Goal: Navigation & Orientation: Find specific page/section

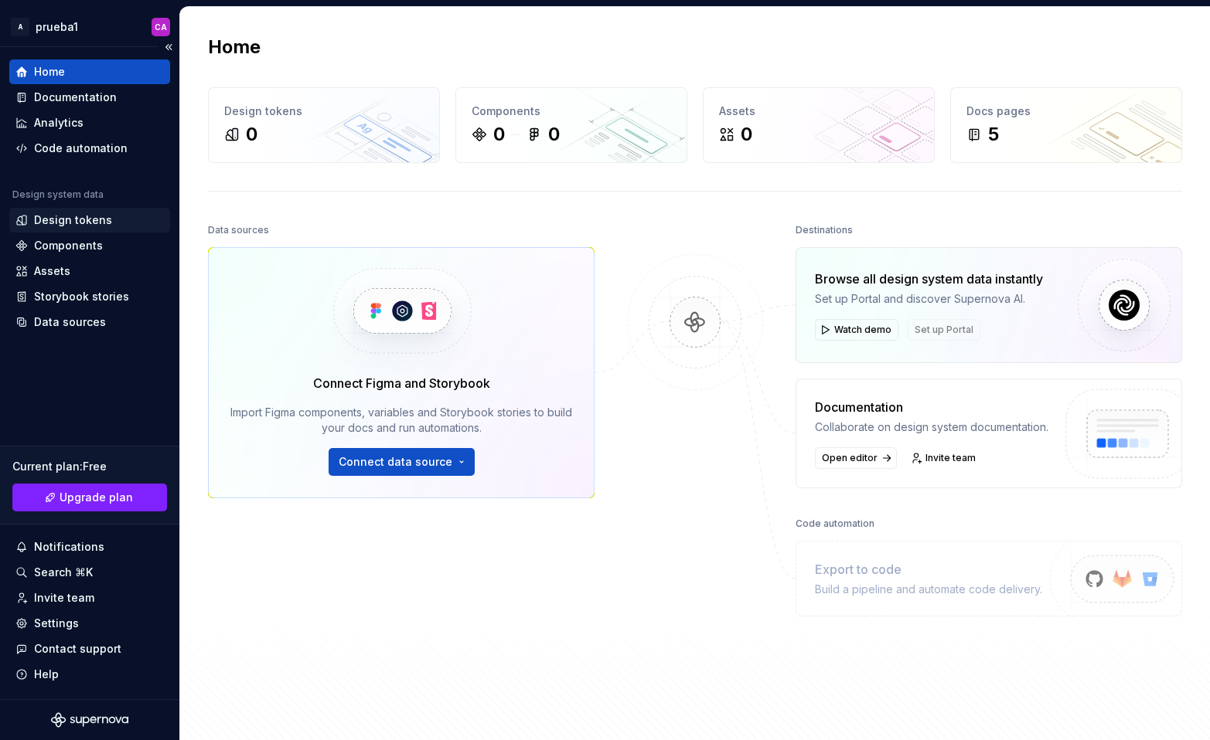
click at [70, 222] on div "Design tokens" at bounding box center [73, 220] width 78 height 15
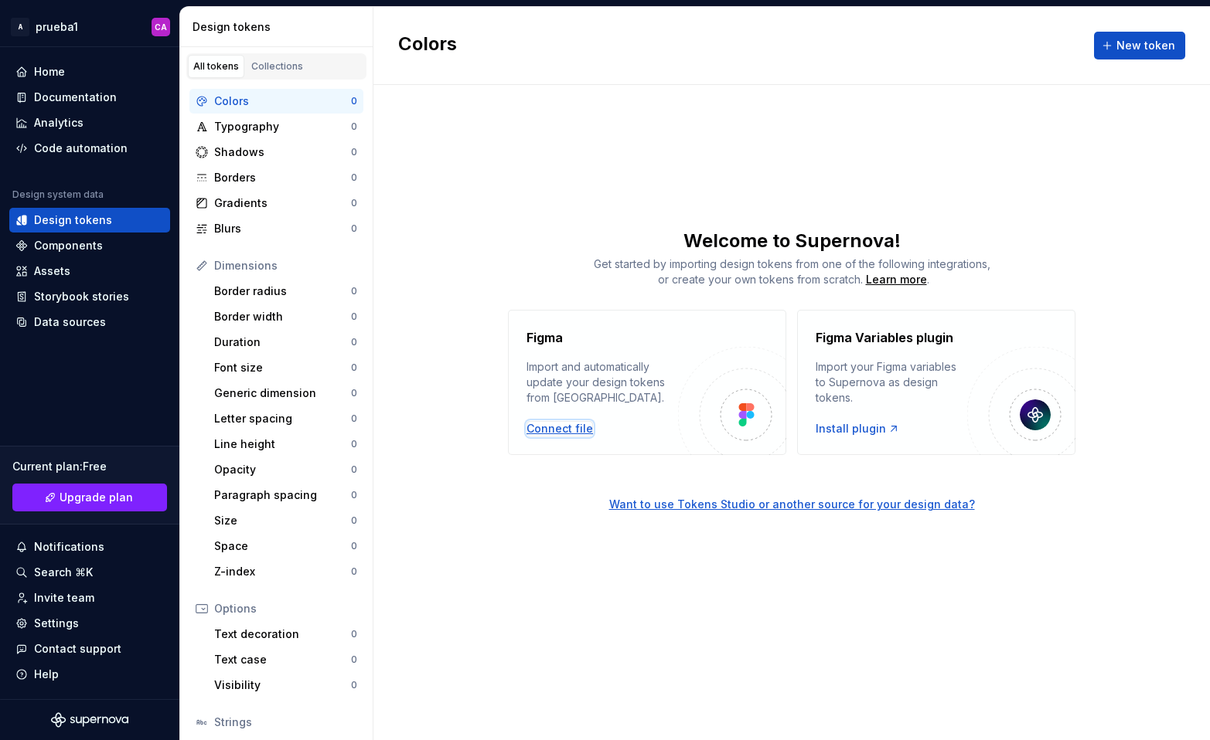
click at [569, 432] on div "Connect file" at bounding box center [559, 428] width 66 height 15
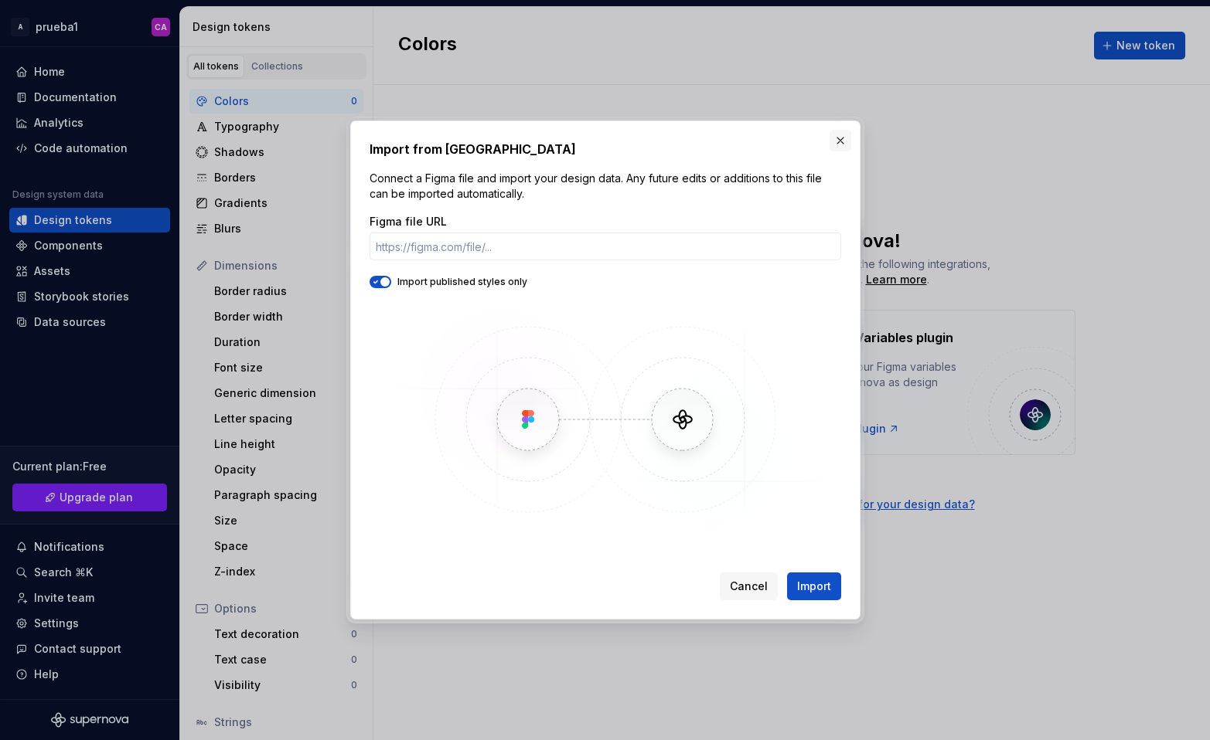
click at [842, 141] on button "button" at bounding box center [840, 141] width 22 height 22
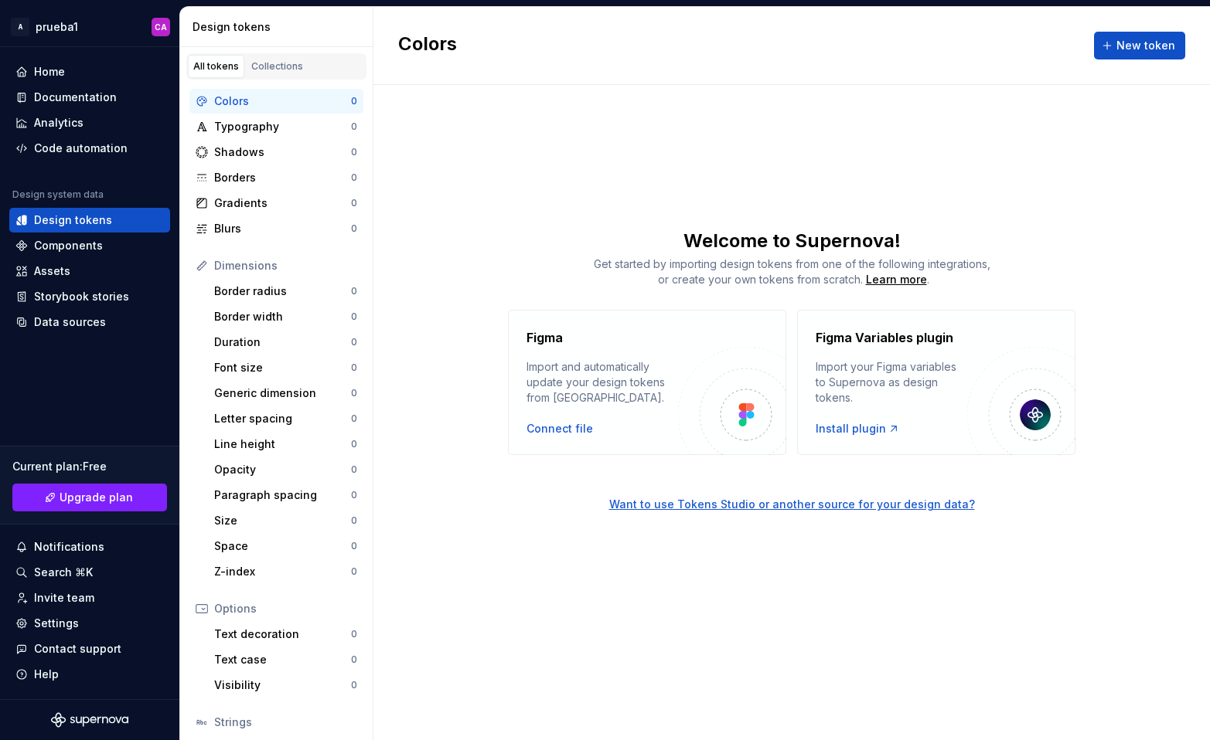
click at [834, 162] on div "Colors New token Welcome to Supernova! Get started by importing design tokens f…" at bounding box center [791, 373] width 836 height 733
click at [266, 131] on div "Typography" at bounding box center [282, 126] width 137 height 15
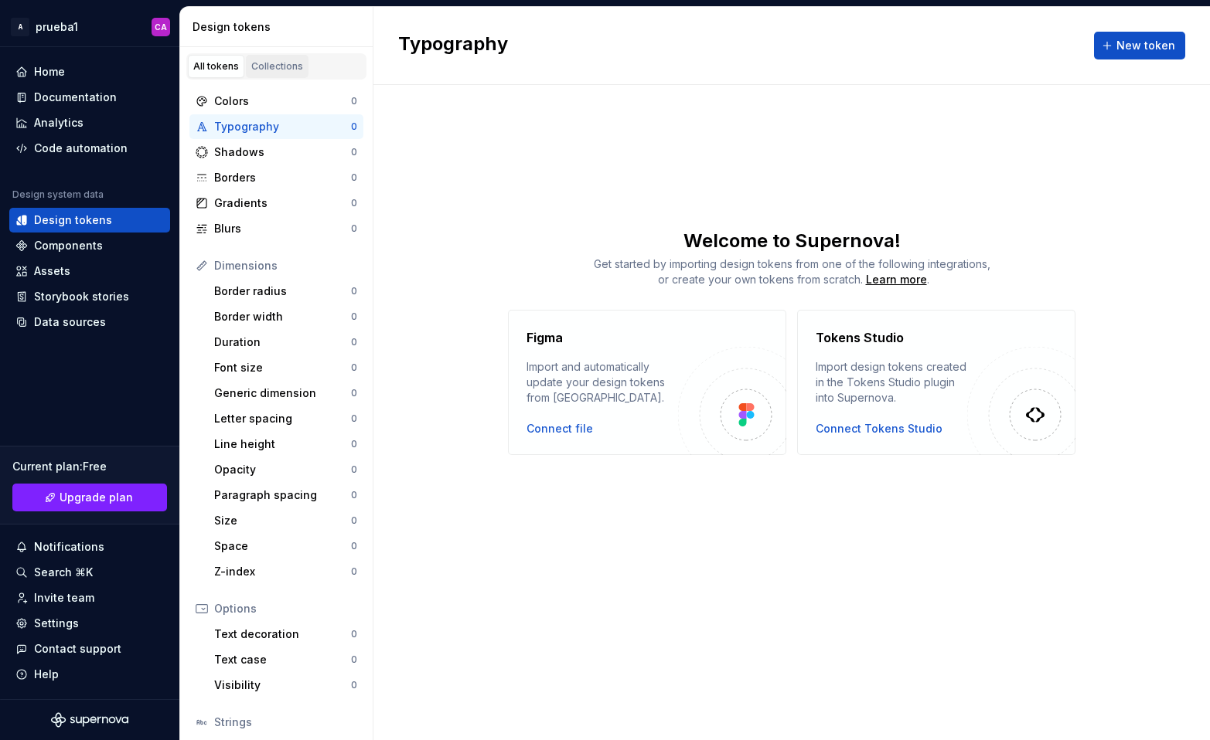
click at [291, 62] on div "Collections" at bounding box center [277, 66] width 52 height 12
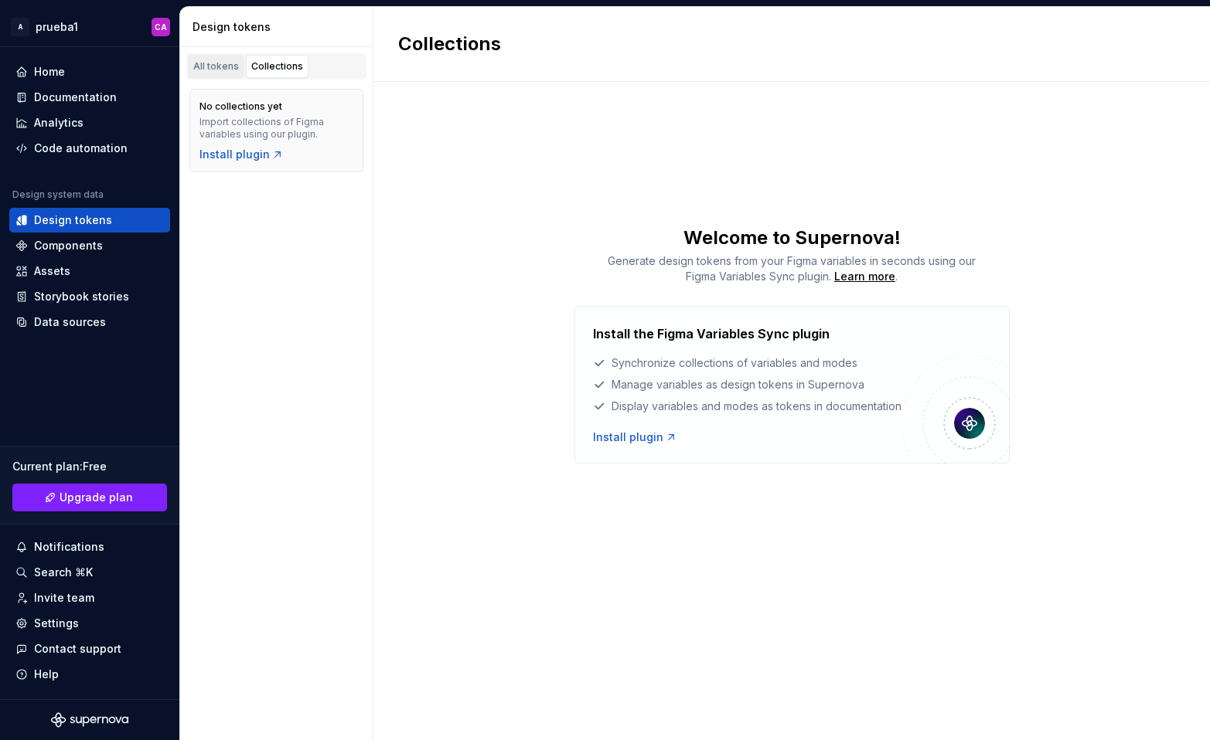
click at [220, 68] on div "All tokens" at bounding box center [216, 66] width 46 height 12
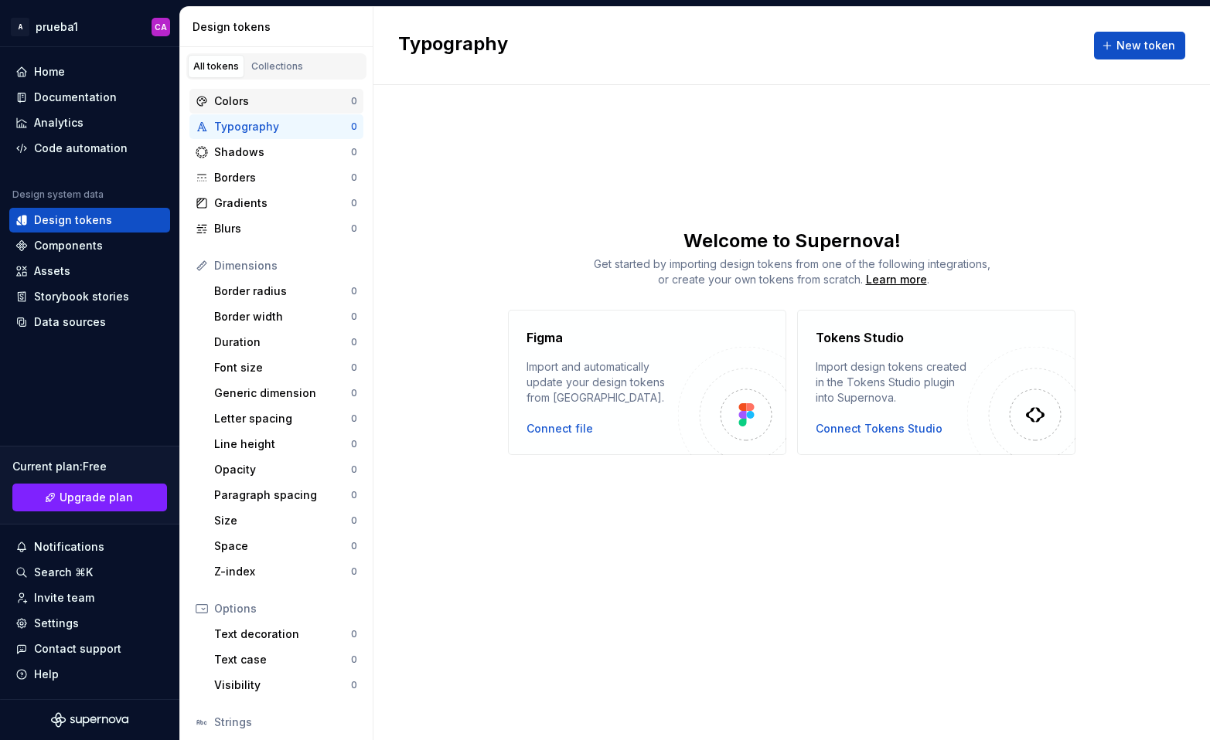
click at [274, 102] on div "Colors" at bounding box center [282, 101] width 137 height 15
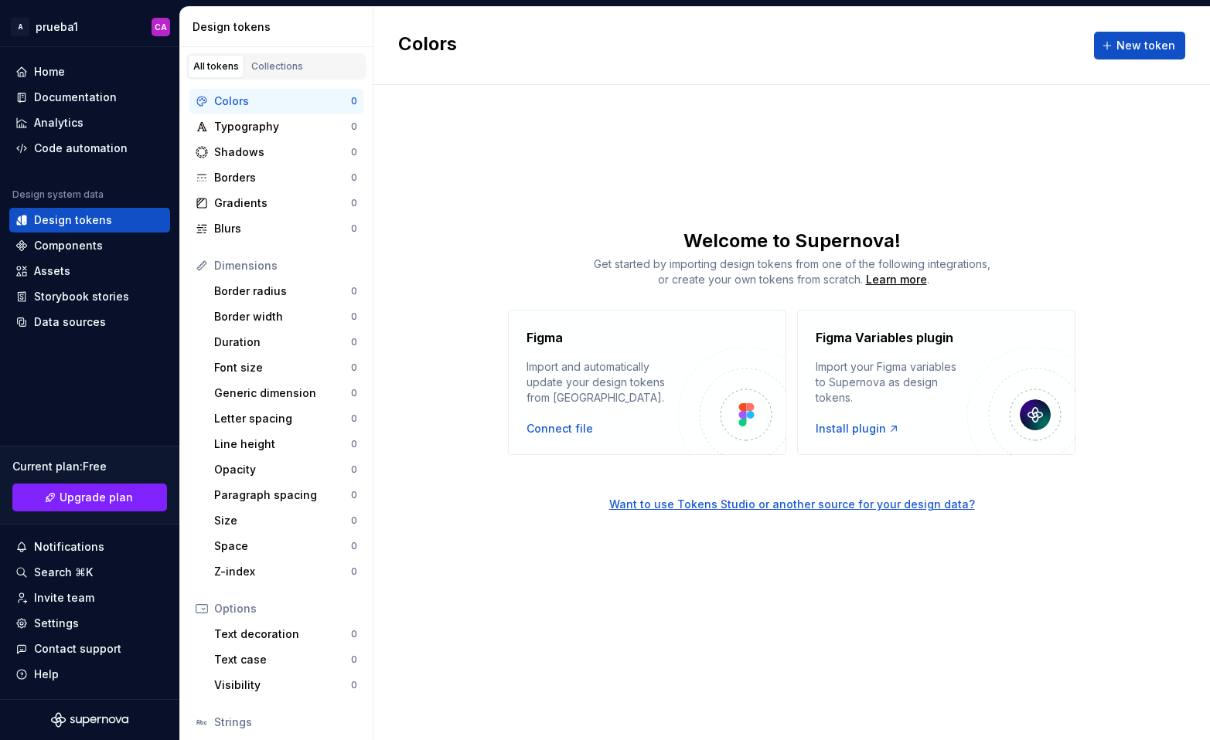
click at [515, 224] on div "Colors New token Welcome to Supernova! Get started by importing design tokens f…" at bounding box center [791, 373] width 836 height 733
